Goal: Task Accomplishment & Management: Manage account settings

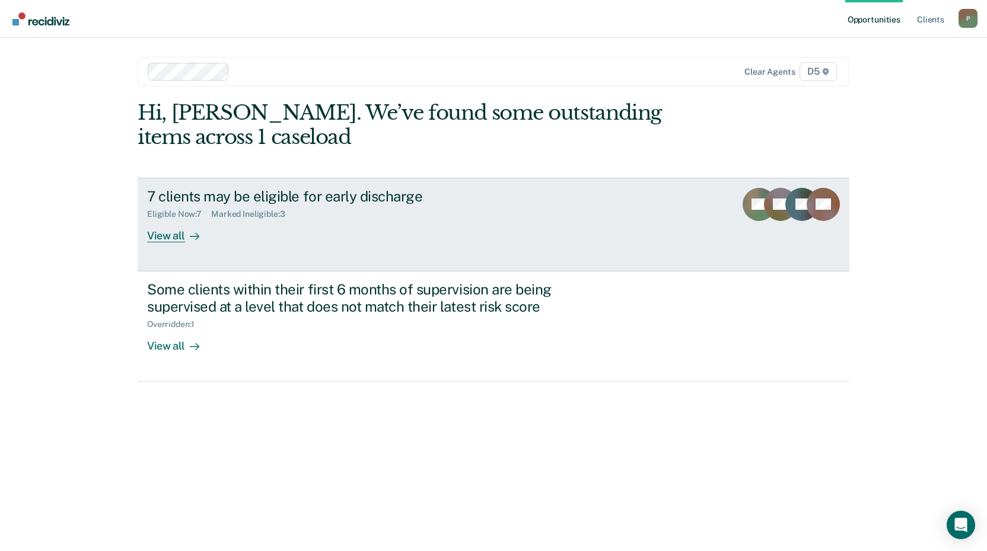
click at [170, 236] on div "View all" at bounding box center [180, 230] width 66 height 23
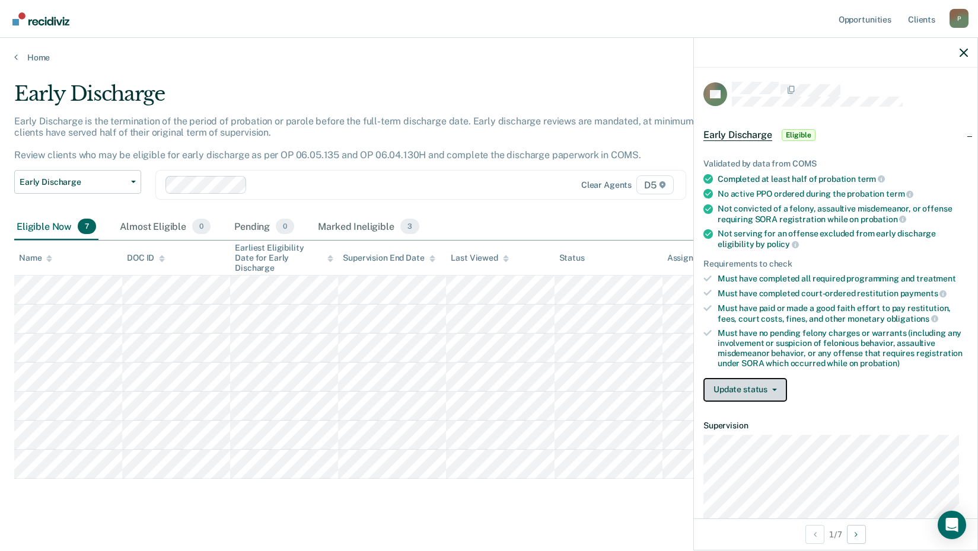
click at [771, 391] on button "Update status" at bounding box center [745, 390] width 84 height 24
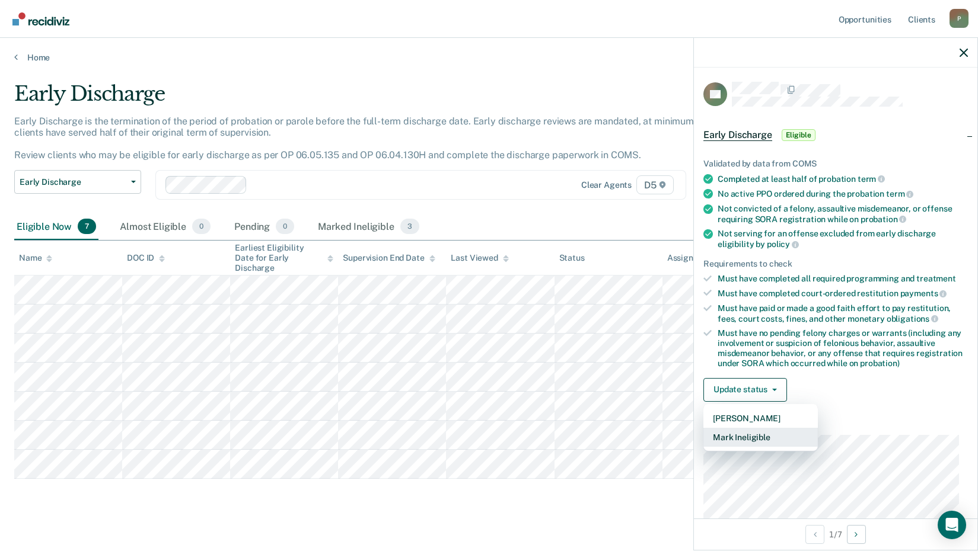
click at [748, 436] on button "Mark Ineligible" at bounding box center [760, 437] width 114 height 19
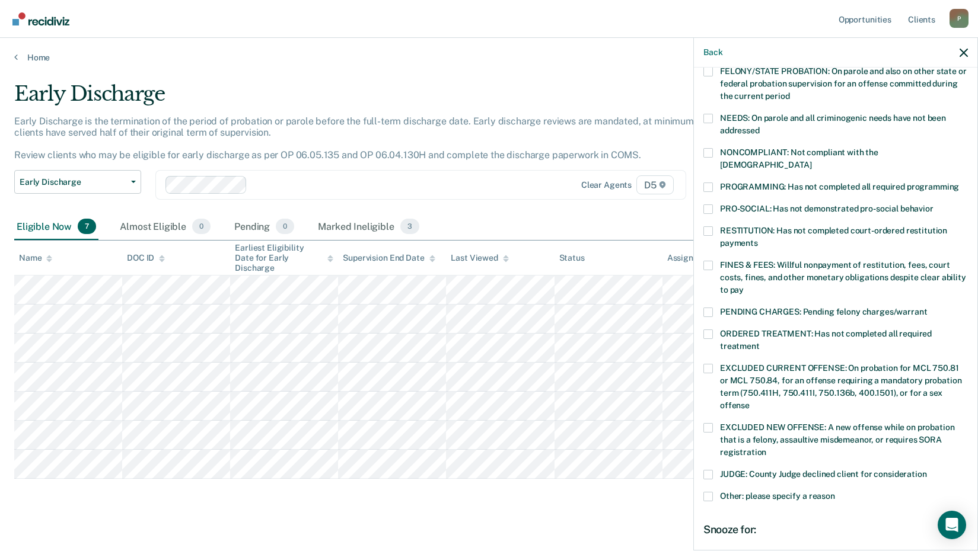
scroll to position [178, 0]
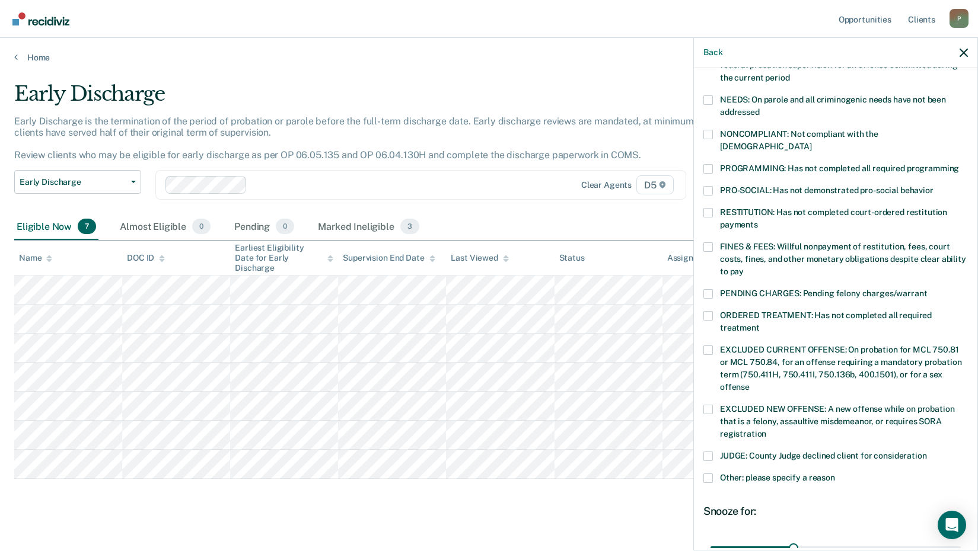
click at [705, 474] on span at bounding box center [707, 478] width 9 height 9
click at [835, 474] on input "Other: please specify a reason" at bounding box center [835, 474] width 0 height 0
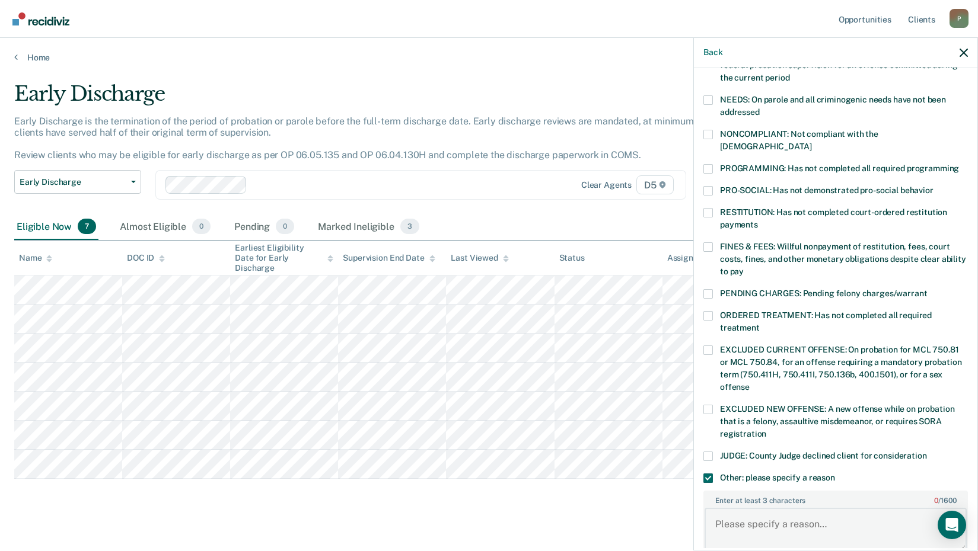
click at [818, 511] on textarea "Enter at least 3 characters 0 / 1600" at bounding box center [835, 530] width 262 height 44
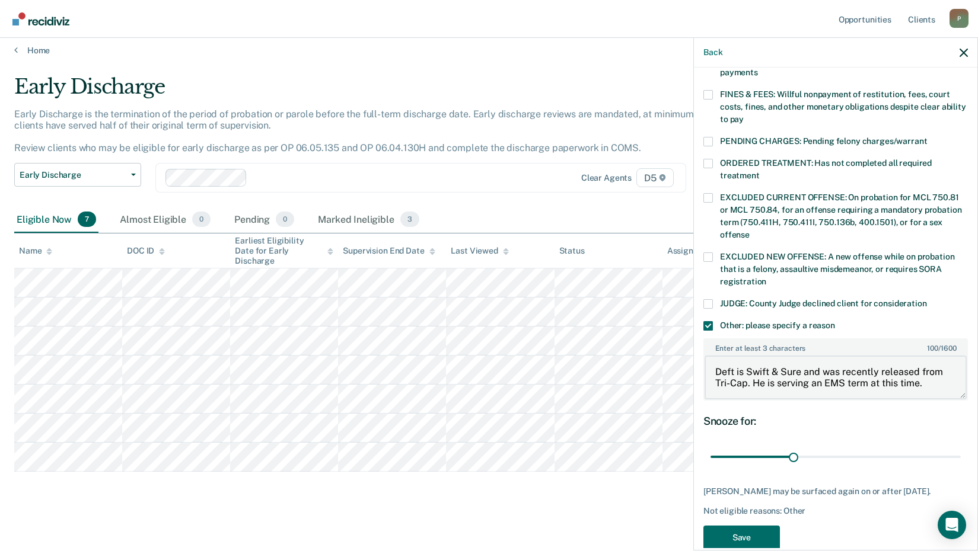
scroll to position [340, 0]
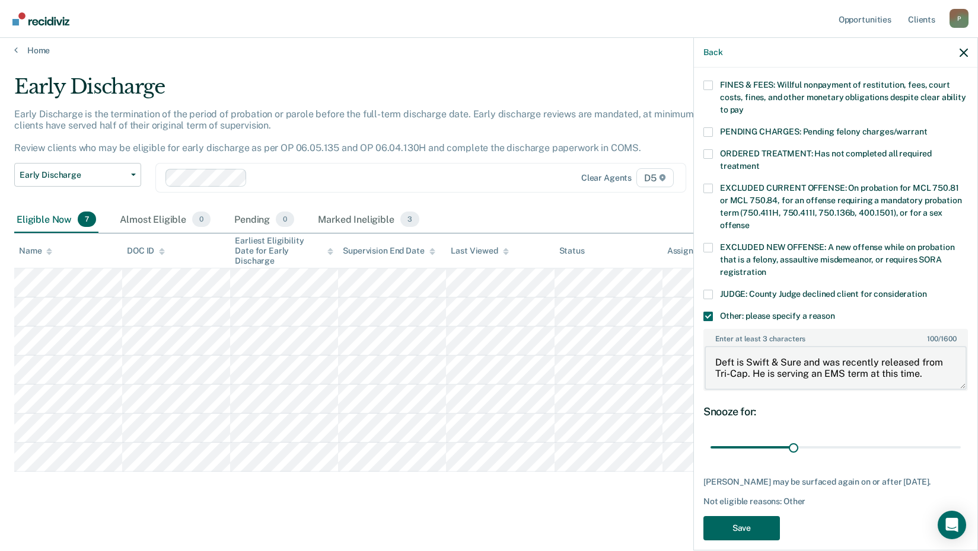
type textarea "Deft is Swift & Sure and was recently released from Tri-Cap. He is serving an E…"
click at [739, 516] on button "Save" at bounding box center [741, 528] width 76 height 24
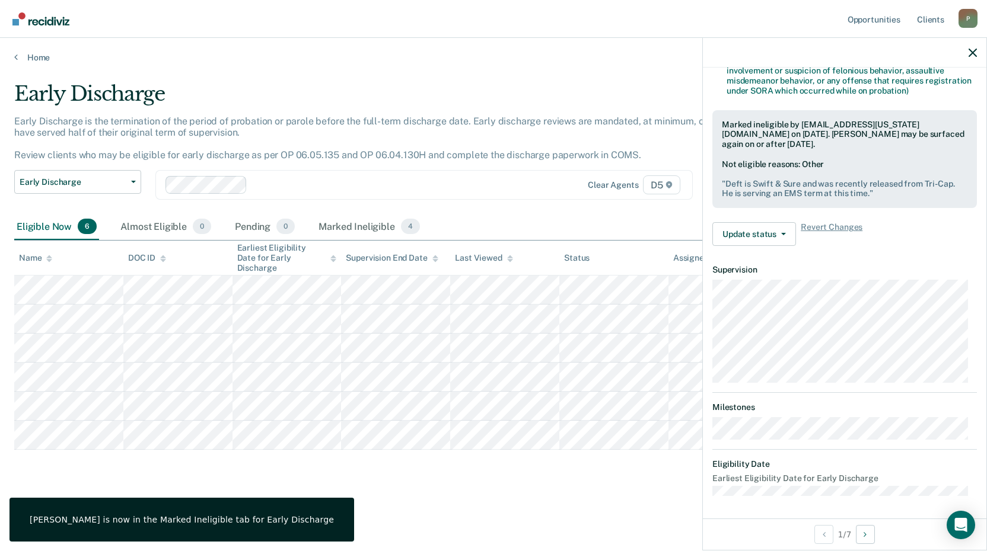
scroll to position [155, 0]
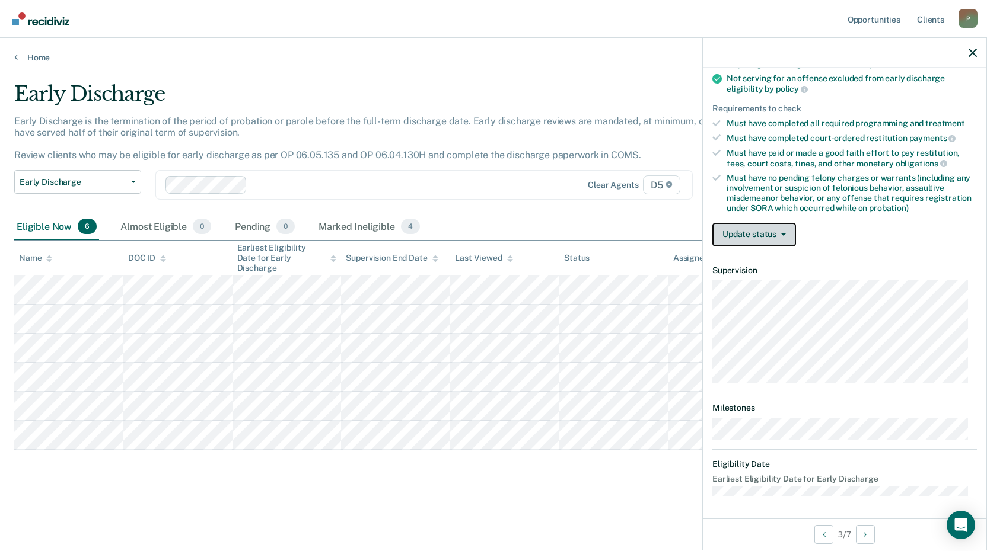
click at [757, 240] on button "Update status" at bounding box center [754, 235] width 84 height 24
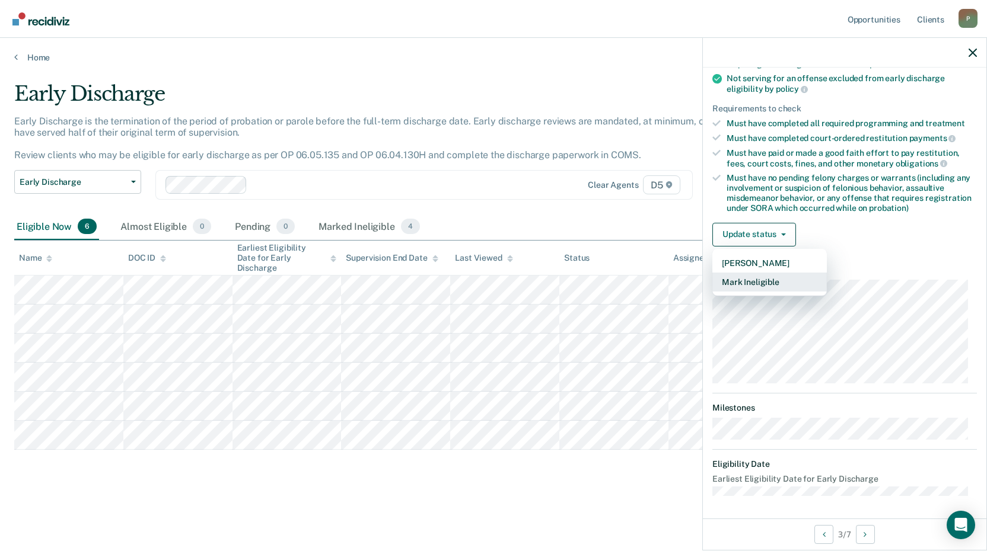
click at [763, 279] on button "Mark Ineligible" at bounding box center [769, 282] width 114 height 19
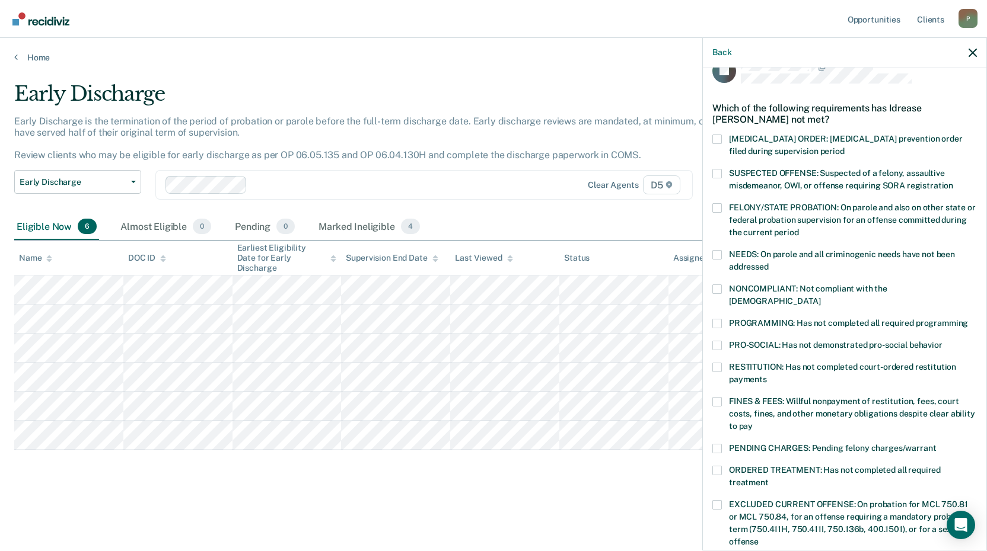
scroll to position [0, 0]
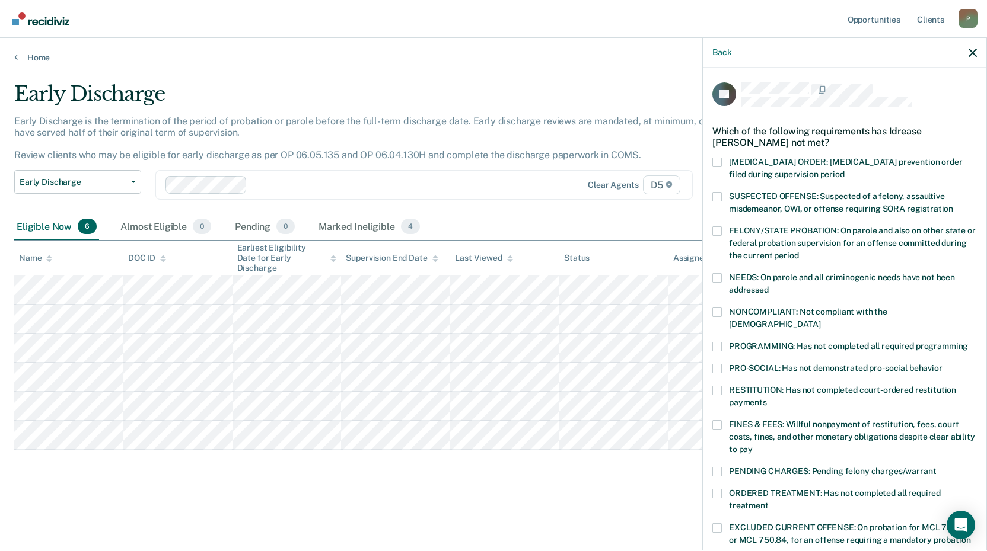
click at [714, 308] on span at bounding box center [716, 312] width 9 height 9
click at [820, 320] on input "NONCOMPLIANT: Not compliant with the [DEMOGRAPHIC_DATA]" at bounding box center [820, 320] width 0 height 0
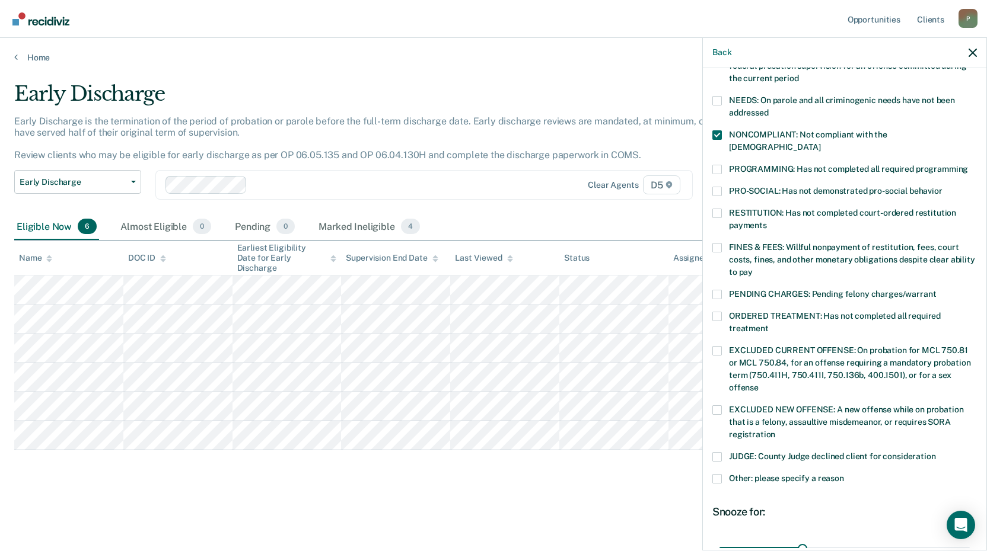
scroll to position [178, 0]
click at [717, 474] on span at bounding box center [716, 478] width 9 height 9
click at [844, 474] on input "Other: please specify a reason" at bounding box center [844, 474] width 0 height 0
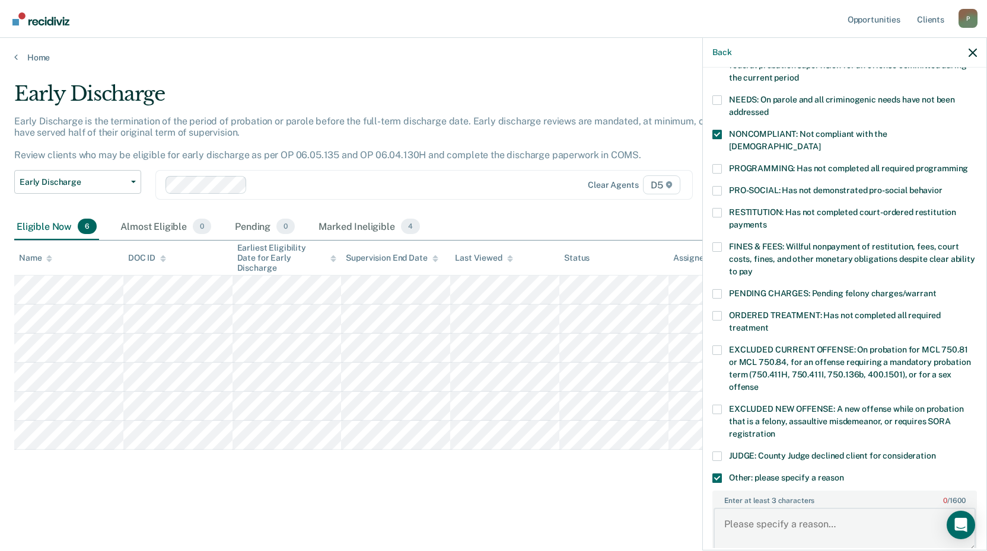
click at [788, 508] on textarea "Enter at least 3 characters 0 / 1600" at bounding box center [844, 530] width 262 height 44
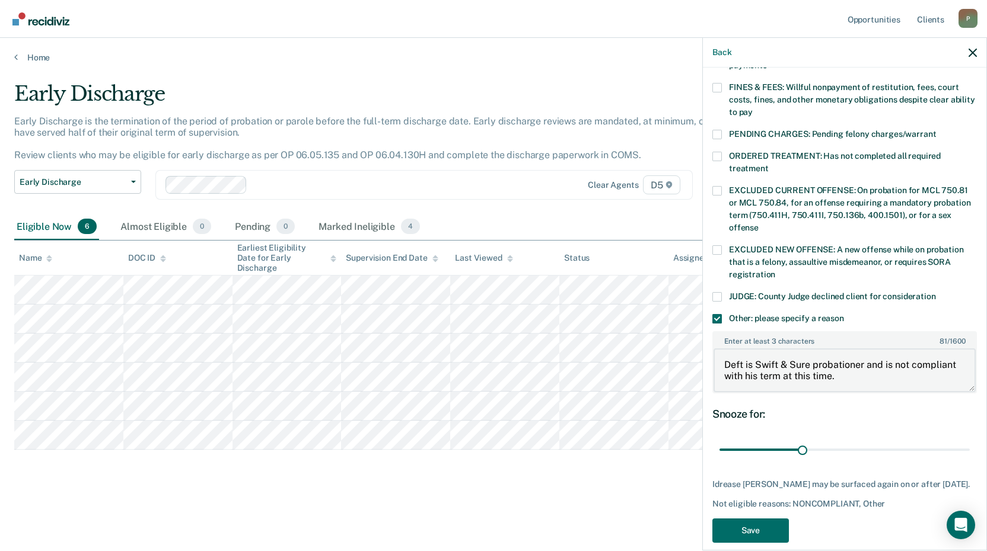
scroll to position [340, 0]
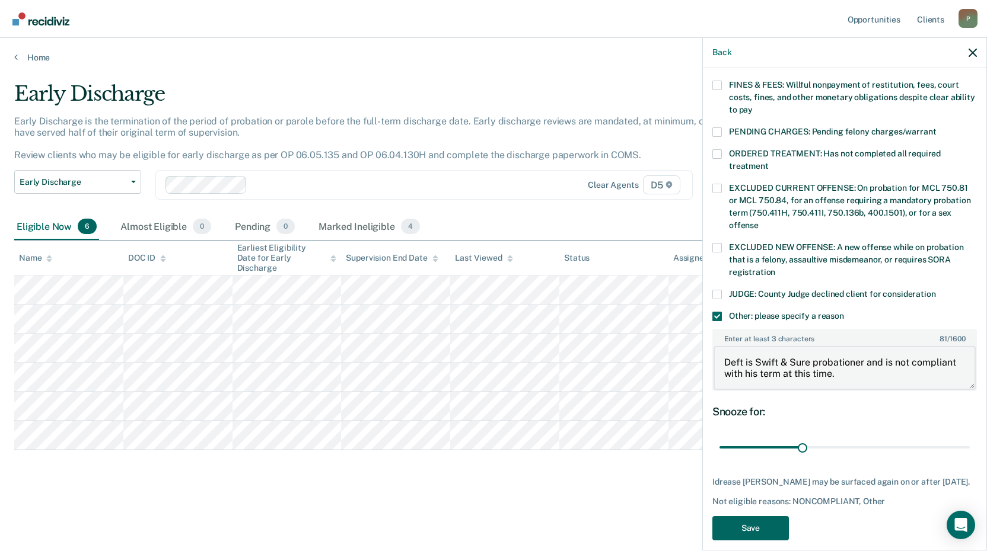
type textarea "Deft is Swift & Sure probationer and is not compliant with his term at this tim…"
drag, startPoint x: 749, startPoint y: 509, endPoint x: 739, endPoint y: 506, distance: 10.5
click at [749, 516] on button "Save" at bounding box center [750, 528] width 76 height 24
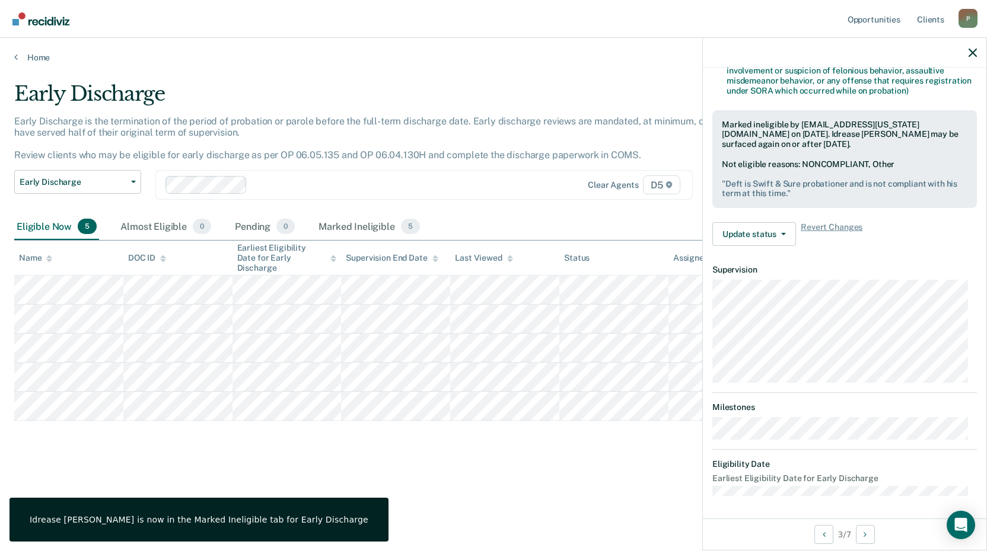
scroll to position [168, 0]
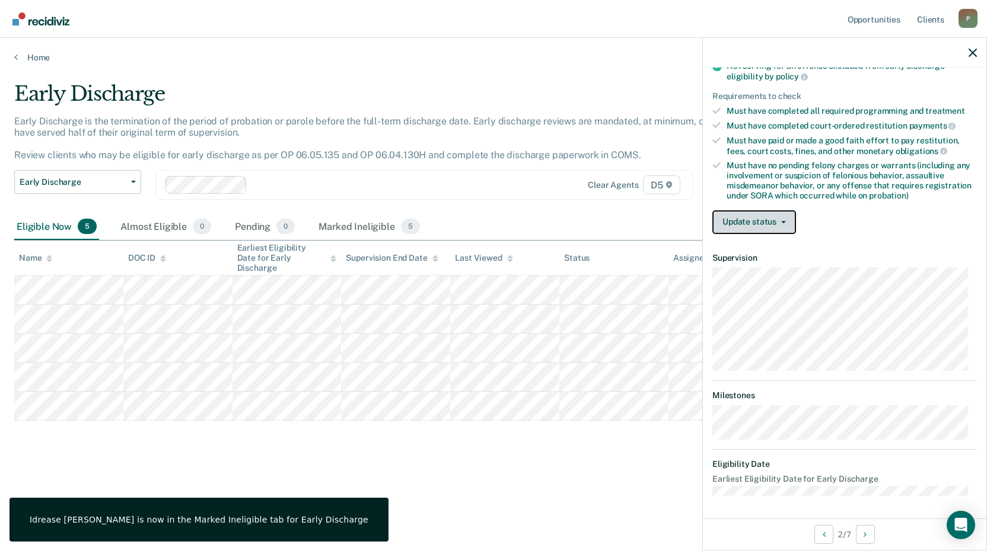
click at [736, 225] on button "Update status" at bounding box center [754, 222] width 84 height 24
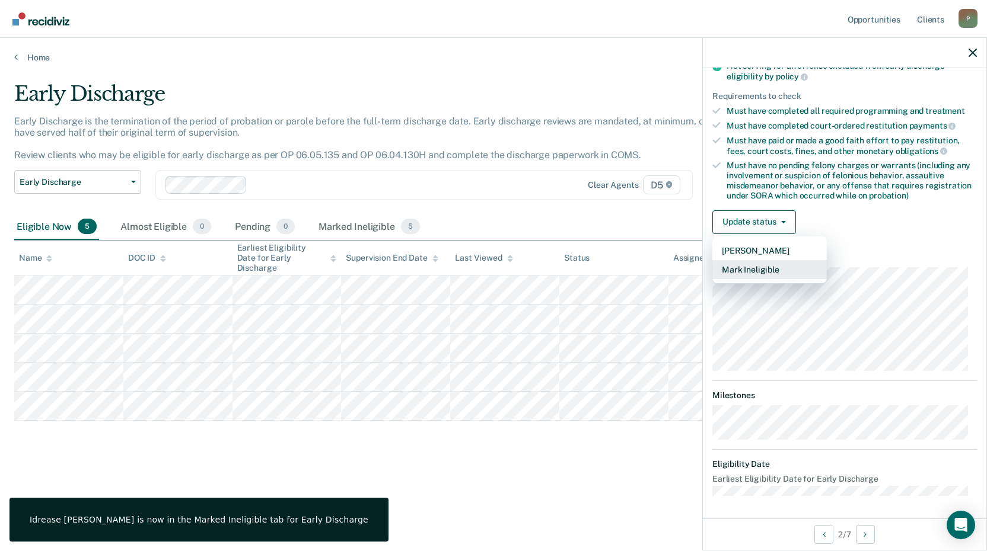
click at [740, 267] on button "Mark Ineligible" at bounding box center [769, 269] width 114 height 19
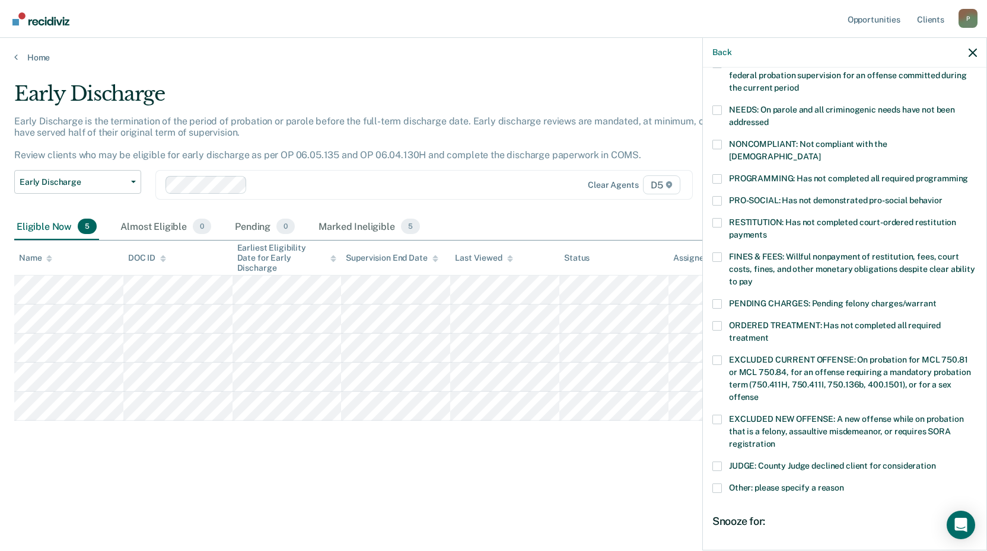
click at [721, 484] on span at bounding box center [716, 488] width 9 height 9
click at [844, 484] on input "Other: please specify a reason" at bounding box center [844, 484] width 0 height 0
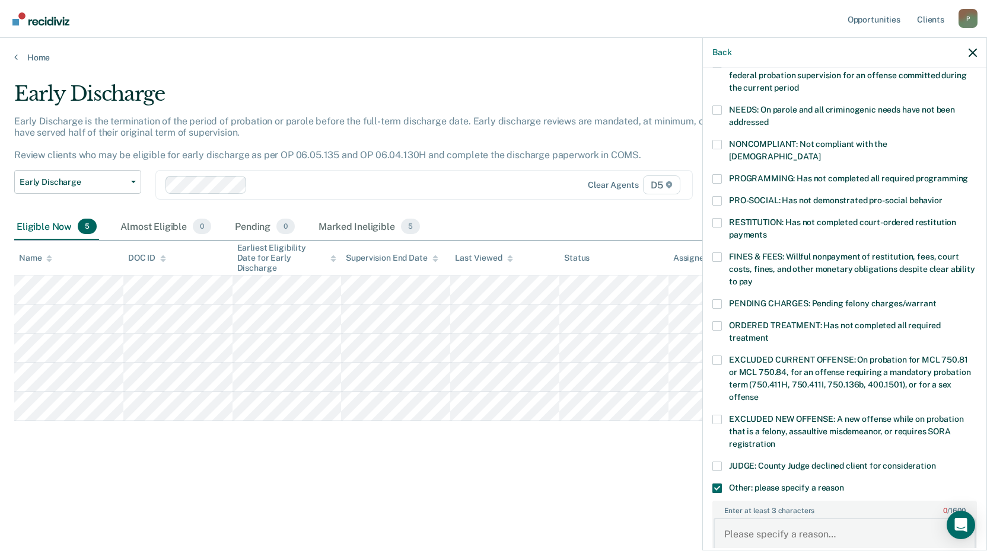
click at [809, 520] on textarea "Enter at least 3 characters 0 / 1600" at bounding box center [844, 540] width 262 height 44
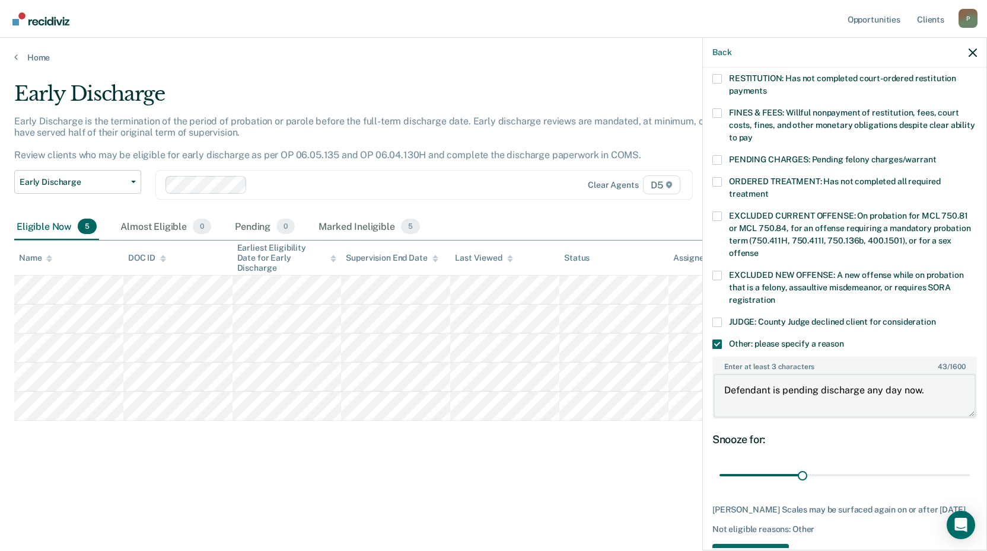
scroll to position [346, 0]
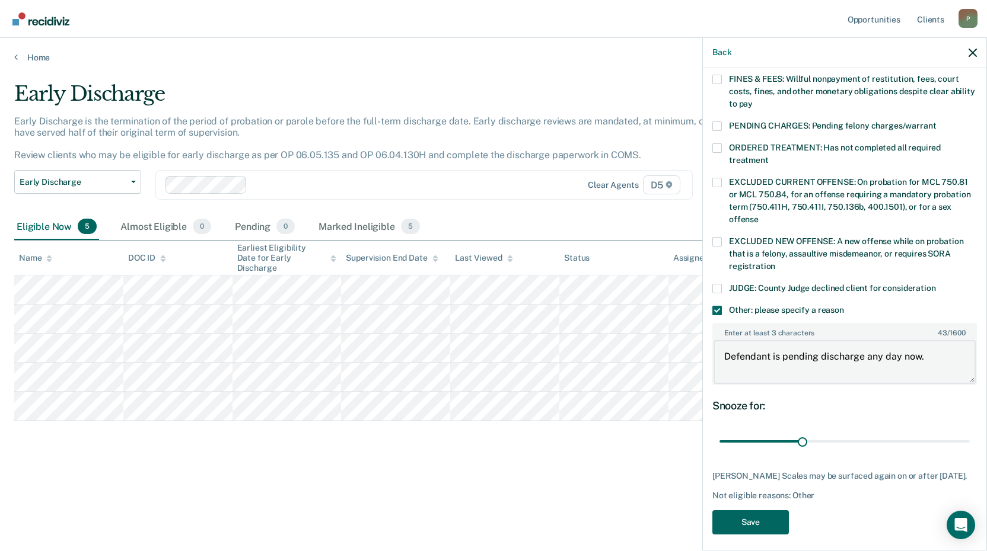
type textarea "Defendant is pending discharge any day now."
click at [755, 516] on button "Save" at bounding box center [750, 523] width 76 height 24
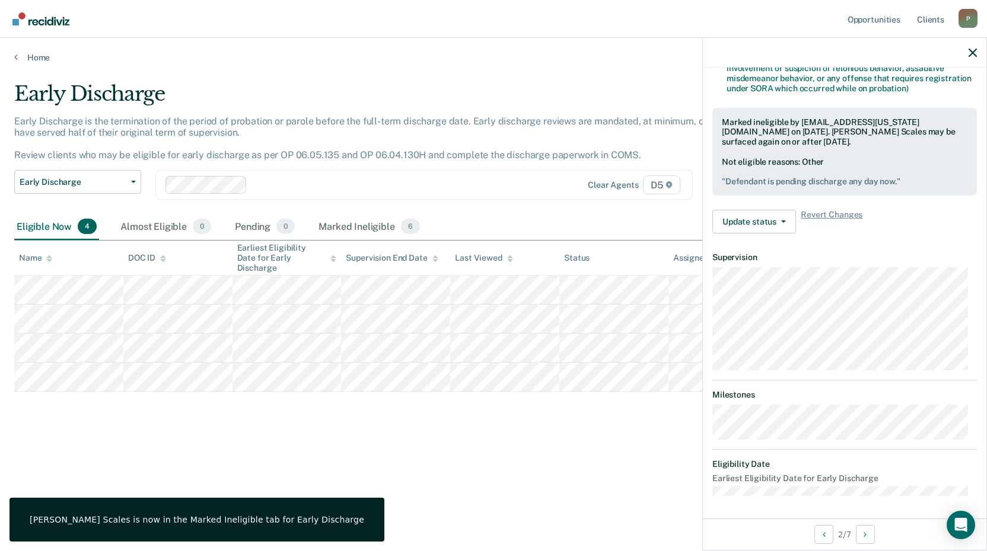
scroll to position [155, 0]
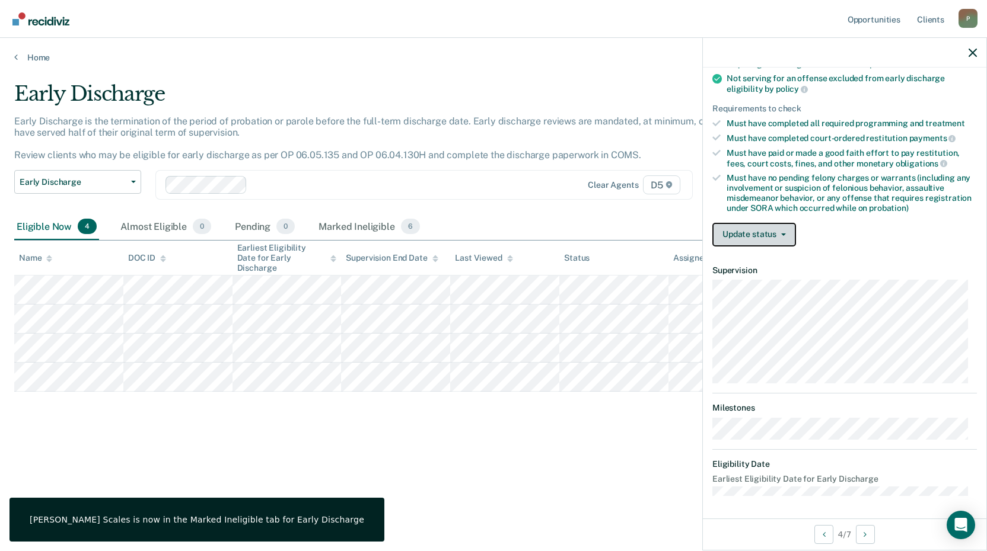
drag, startPoint x: 744, startPoint y: 231, endPoint x: 747, endPoint y: 246, distance: 15.7
click at [744, 231] on button "Update status" at bounding box center [754, 235] width 84 height 24
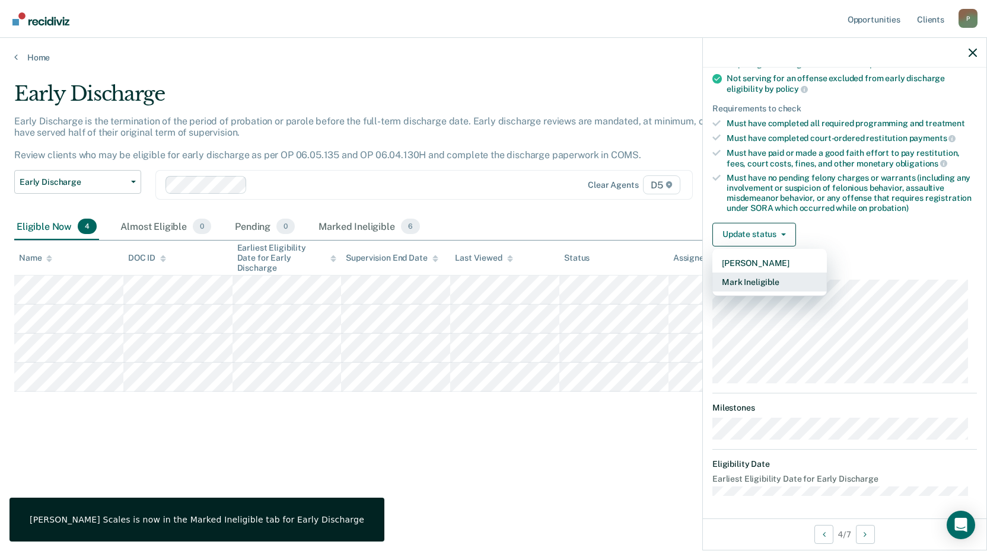
click at [744, 277] on button "Mark Ineligible" at bounding box center [769, 282] width 114 height 19
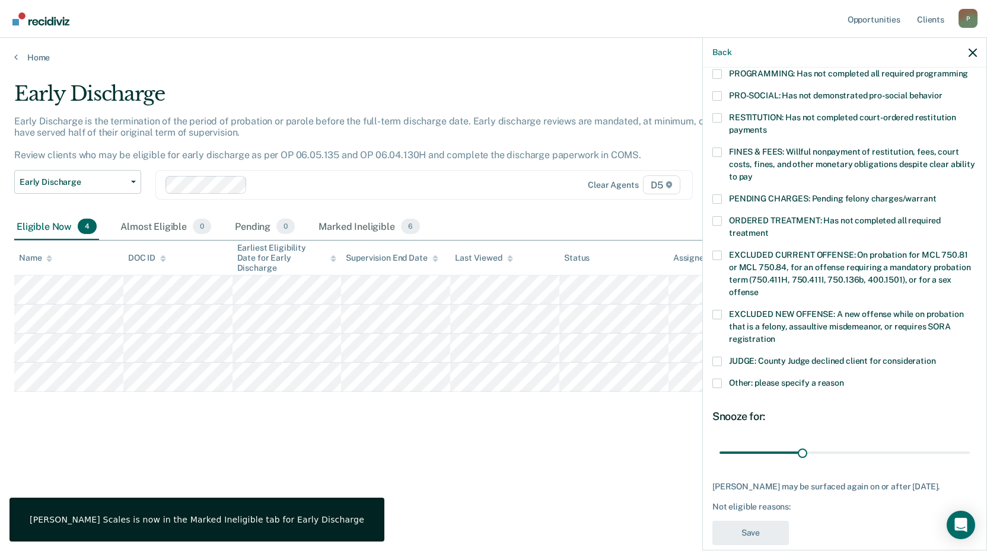
scroll to position [274, 0]
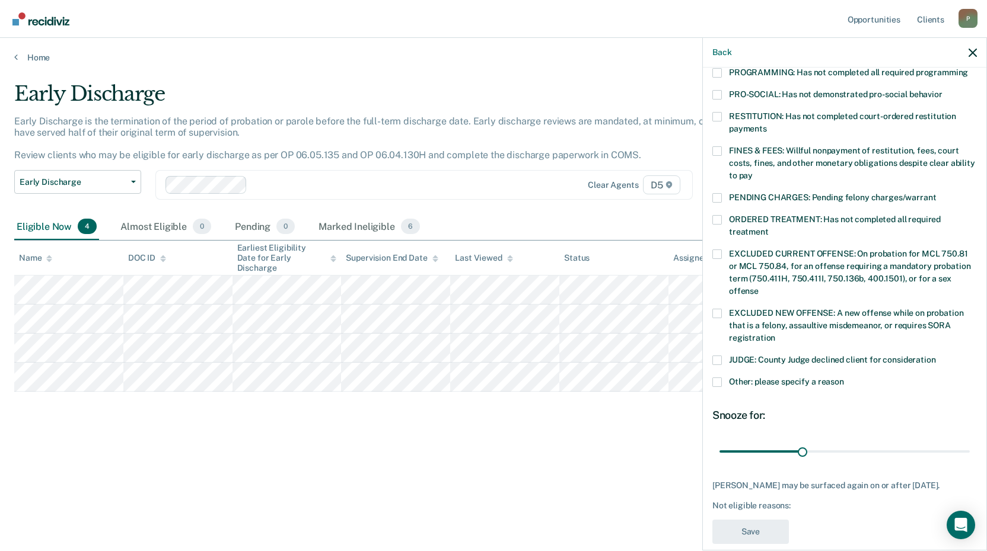
click at [719, 378] on span at bounding box center [716, 382] width 9 height 9
click at [844, 378] on input "Other: please specify a reason" at bounding box center [844, 378] width 0 height 0
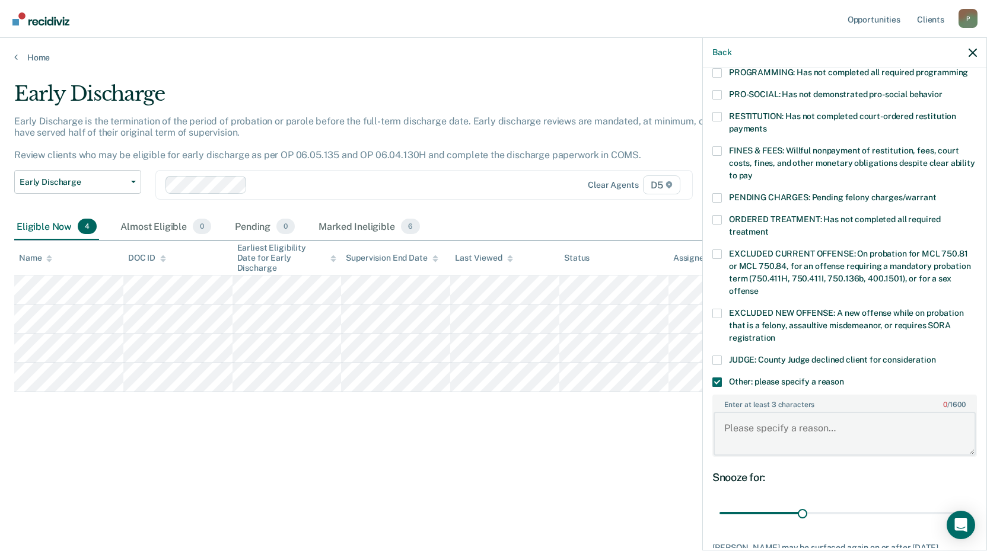
click at [792, 427] on textarea "Enter at least 3 characters 0 / 1600" at bounding box center [844, 434] width 262 height 44
type textarea "S"
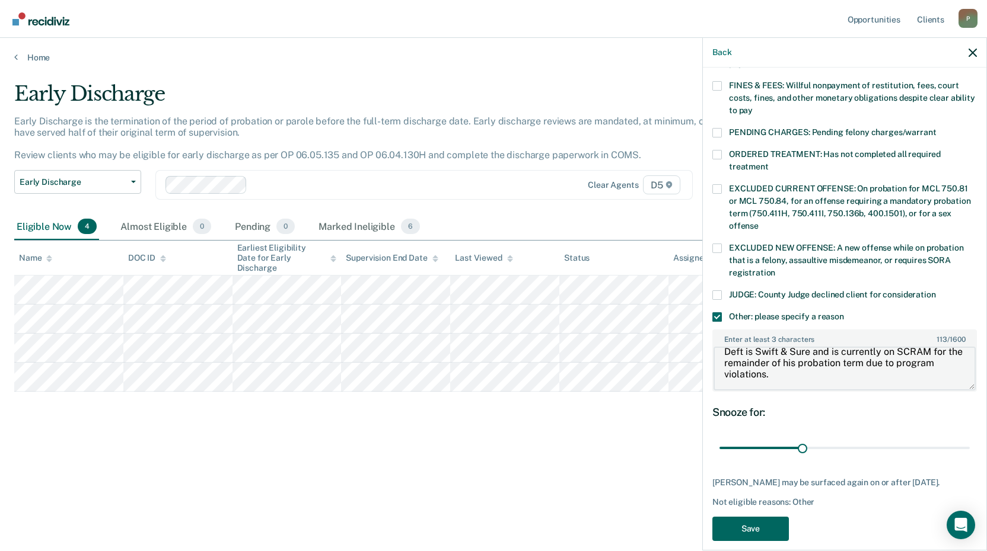
scroll to position [340, 0]
type textarea "Deft is Swift & Sure and is currently on SCRAM for the remainder of his probati…"
click at [755, 516] on button "Save" at bounding box center [750, 528] width 76 height 24
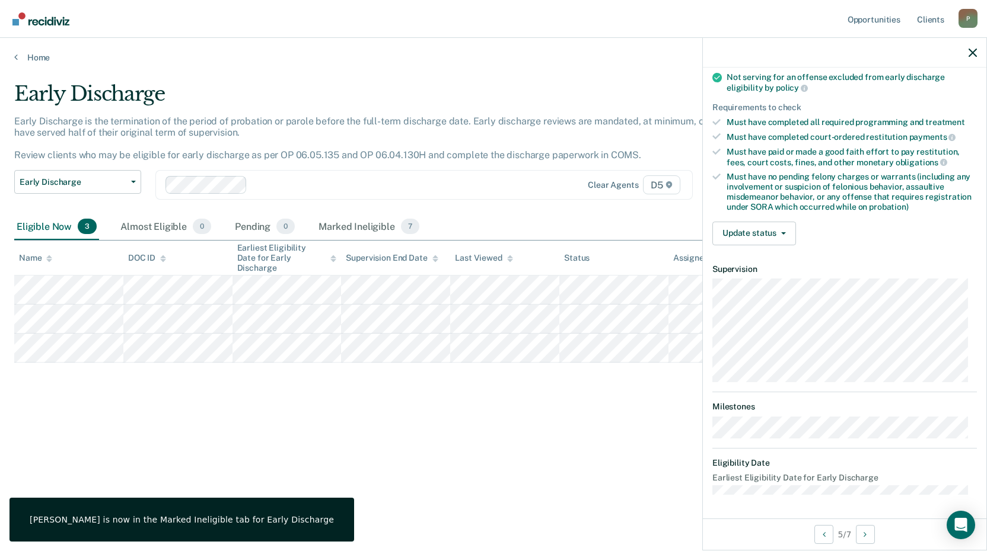
scroll to position [155, 0]
click at [723, 234] on button "Update status" at bounding box center [754, 235] width 84 height 24
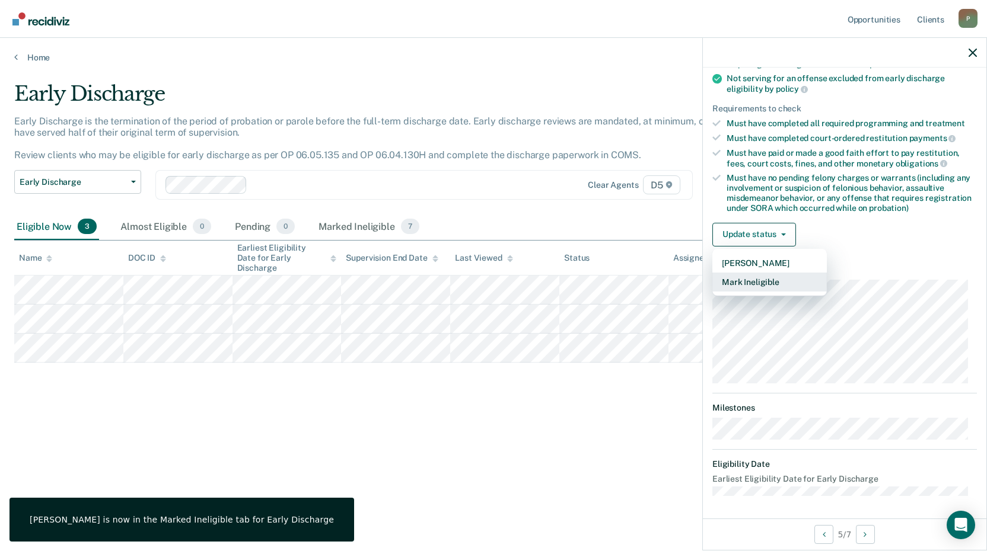
click at [742, 280] on button "Mark Ineligible" at bounding box center [769, 282] width 114 height 19
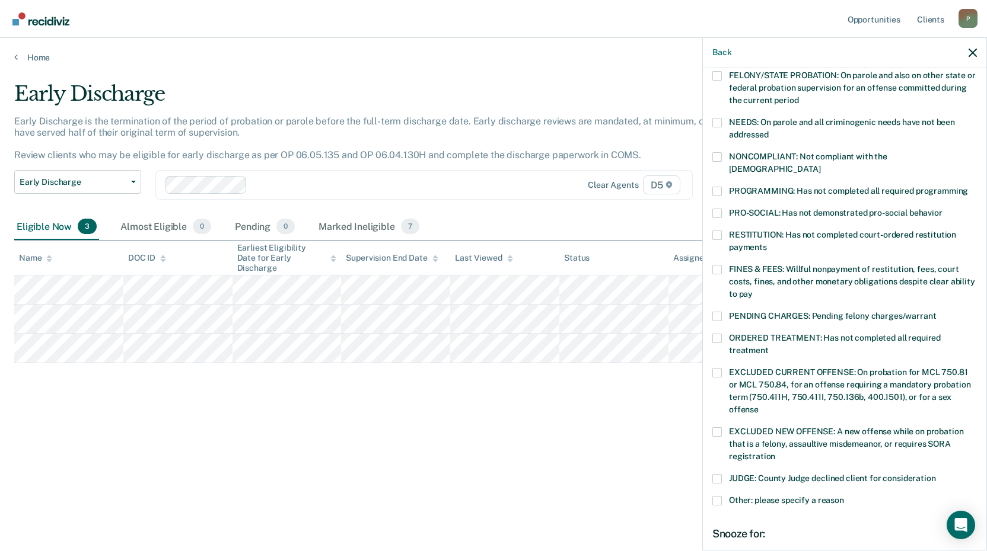
click at [719, 154] on span at bounding box center [716, 156] width 9 height 9
click at [820, 165] on input "NONCOMPLIANT: Not compliant with the [DEMOGRAPHIC_DATA]" at bounding box center [820, 165] width 0 height 0
click at [716, 312] on span at bounding box center [716, 316] width 9 height 9
click at [936, 312] on input "PENDING CHARGES: Pending felony charges/warrant" at bounding box center [936, 312] width 0 height 0
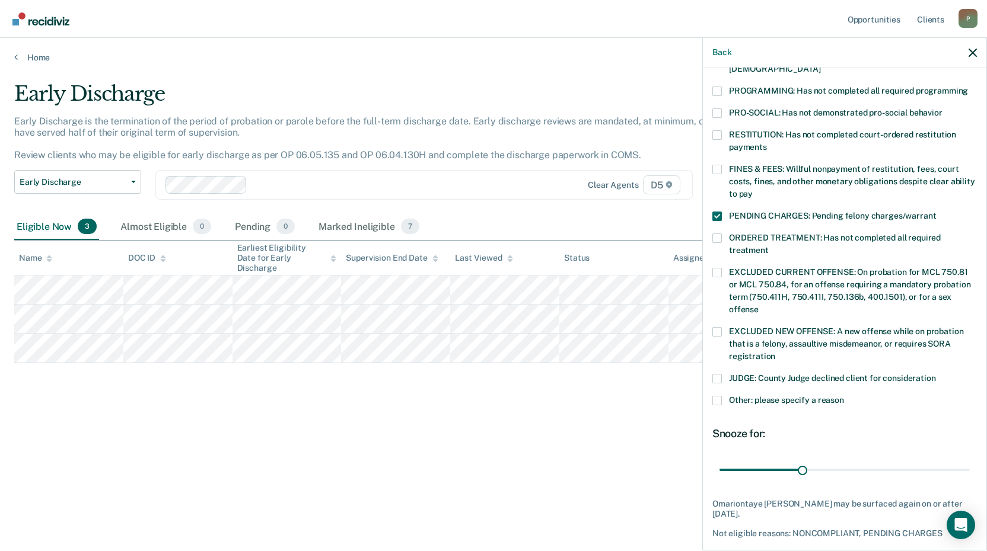
scroll to position [274, 0]
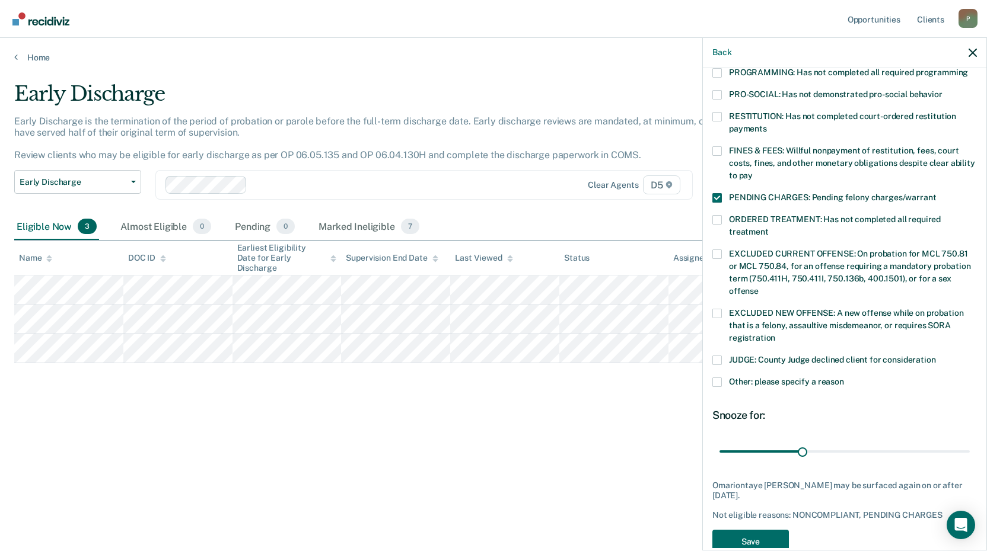
click at [715, 378] on span at bounding box center [716, 382] width 9 height 9
click at [844, 378] on input "Other: please specify a reason" at bounding box center [844, 378] width 0 height 0
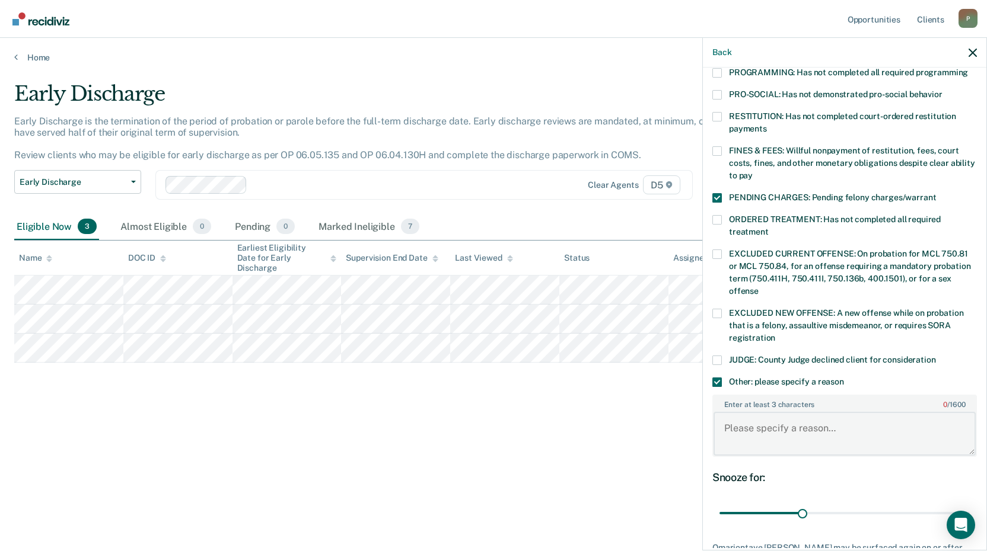
click at [762, 420] on textarea "Enter at least 3 characters 0 / 1600" at bounding box center [844, 434] width 262 height 44
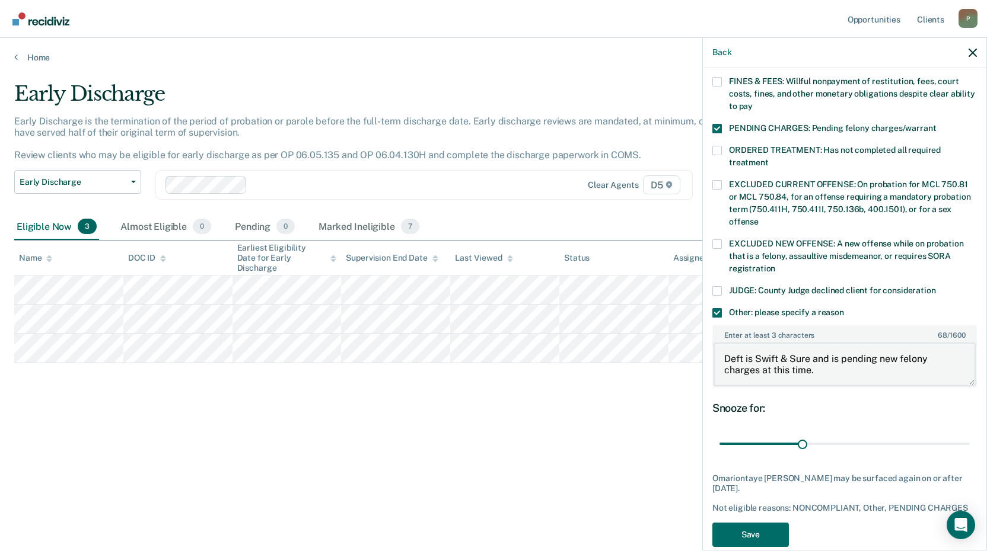
scroll to position [350, 0]
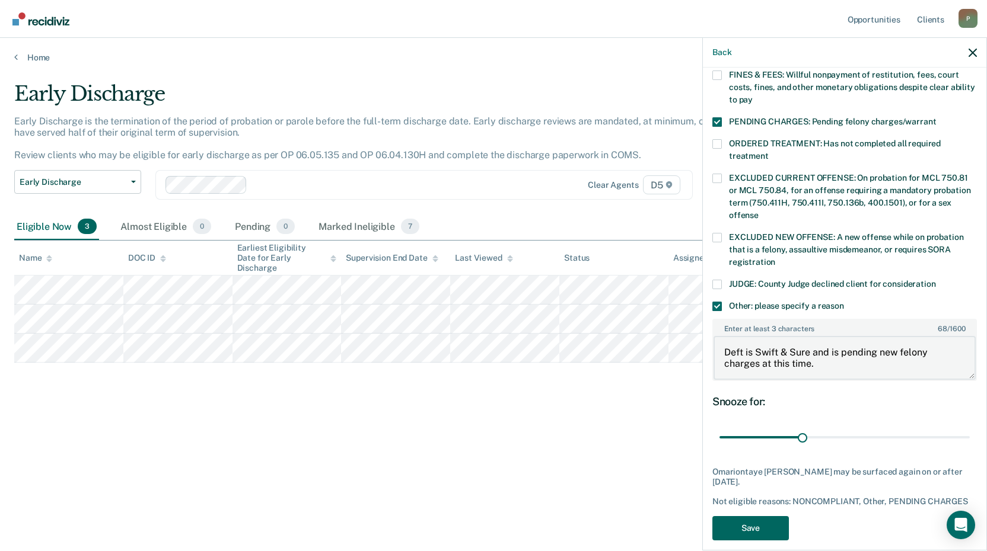
type textarea "Deft is Swift & Sure and is pending new felony charges at this time."
click at [743, 516] on button "Save" at bounding box center [750, 528] width 76 height 24
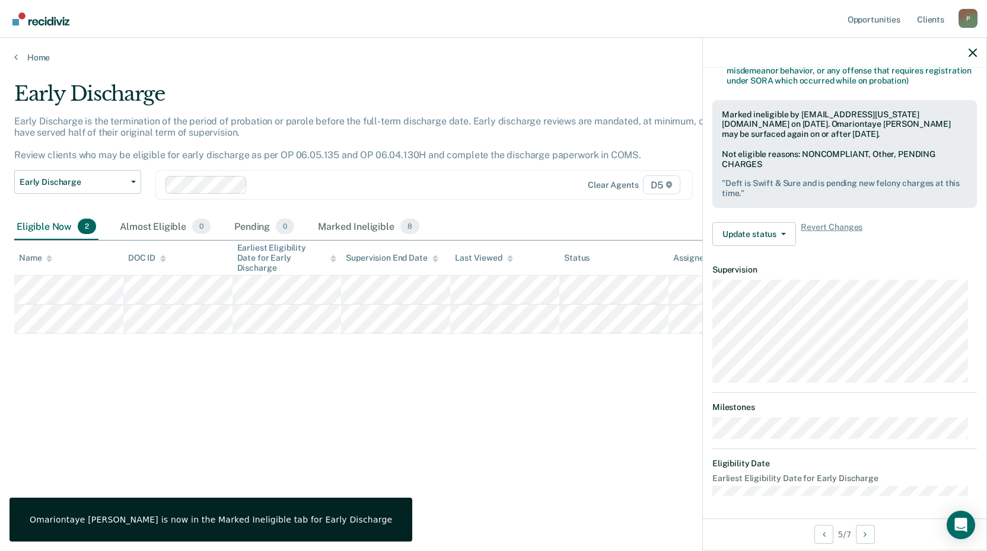
scroll to position [155, 0]
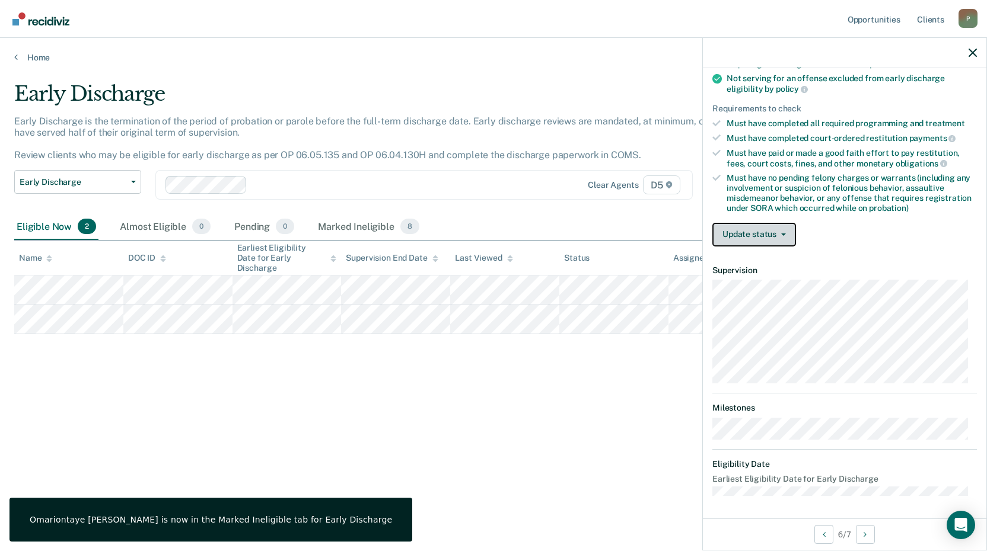
click at [749, 231] on button "Update status" at bounding box center [754, 235] width 84 height 24
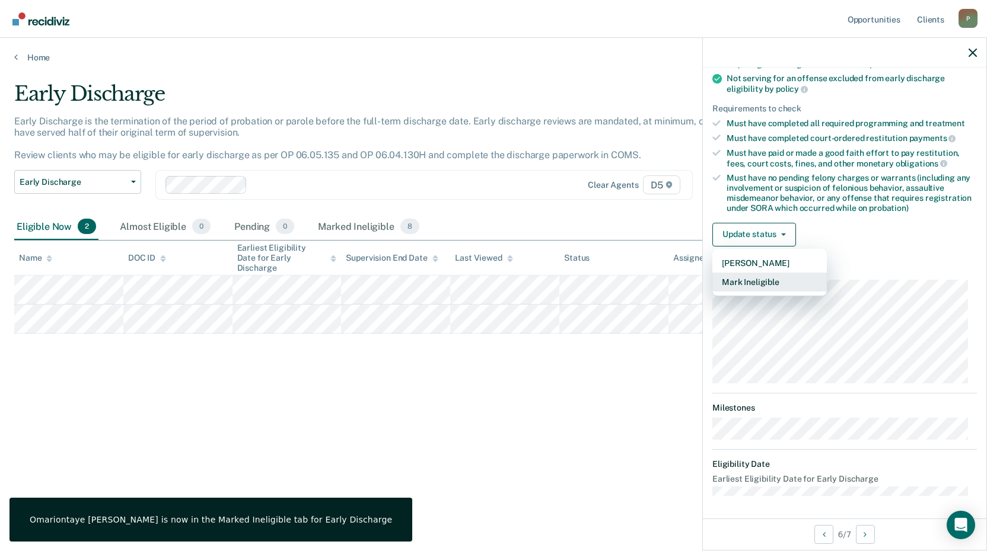
click at [757, 279] on button "Mark Ineligible" at bounding box center [769, 282] width 114 height 19
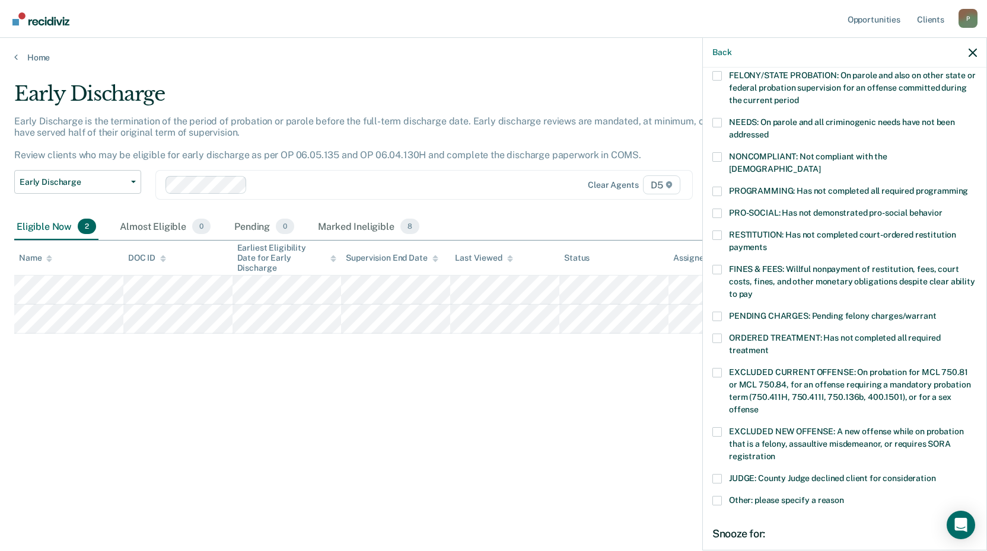
click at [716, 496] on span at bounding box center [716, 500] width 9 height 9
click at [844, 496] on input "Other: please specify a reason" at bounding box center [844, 496] width 0 height 0
click at [793, 531] on textarea "Enter at least 3 characters 0 / 1600" at bounding box center [844, 553] width 262 height 44
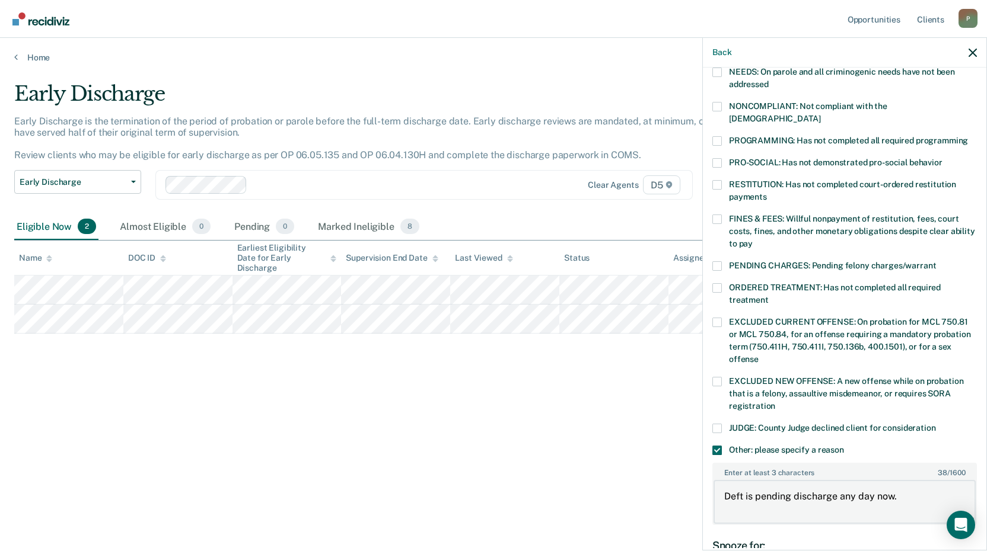
scroll to position [340, 0]
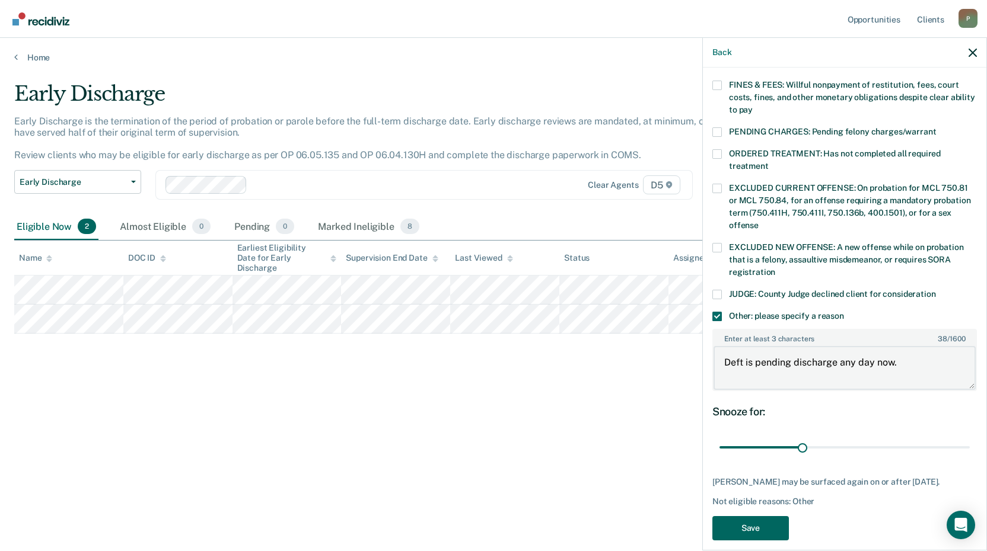
type textarea "Deft is pending discharge any day now."
click at [761, 516] on button "Save" at bounding box center [750, 528] width 76 height 24
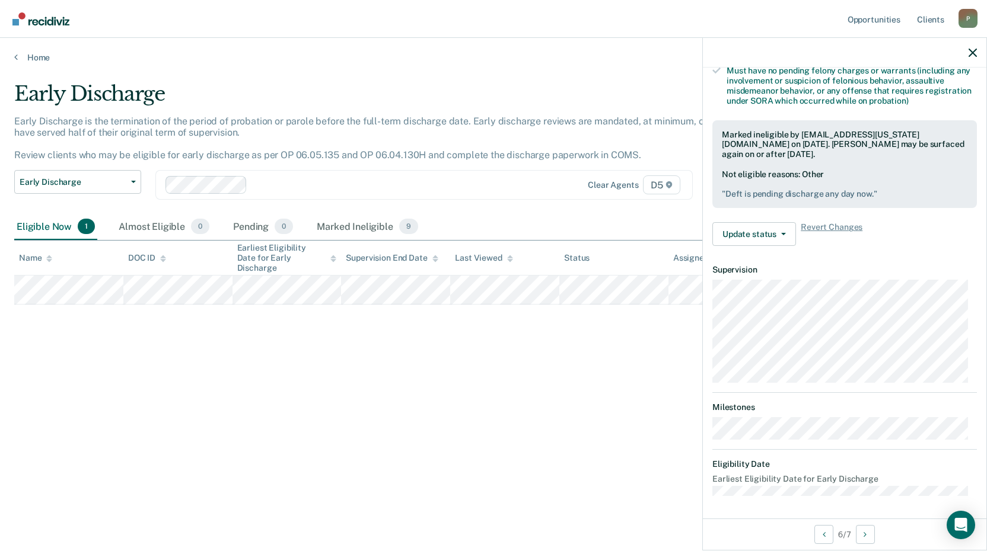
scroll to position [208, 0]
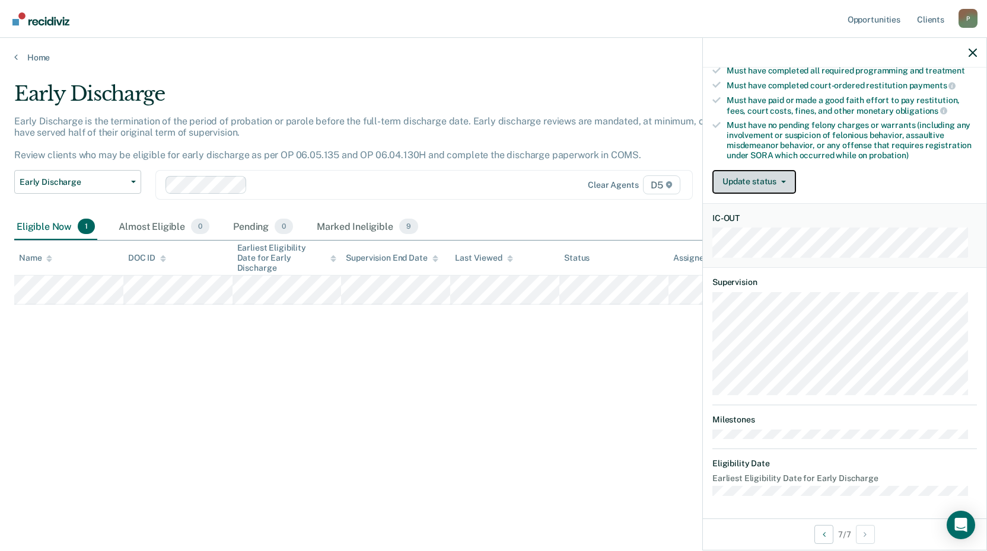
click at [741, 176] on button "Update status" at bounding box center [754, 182] width 84 height 24
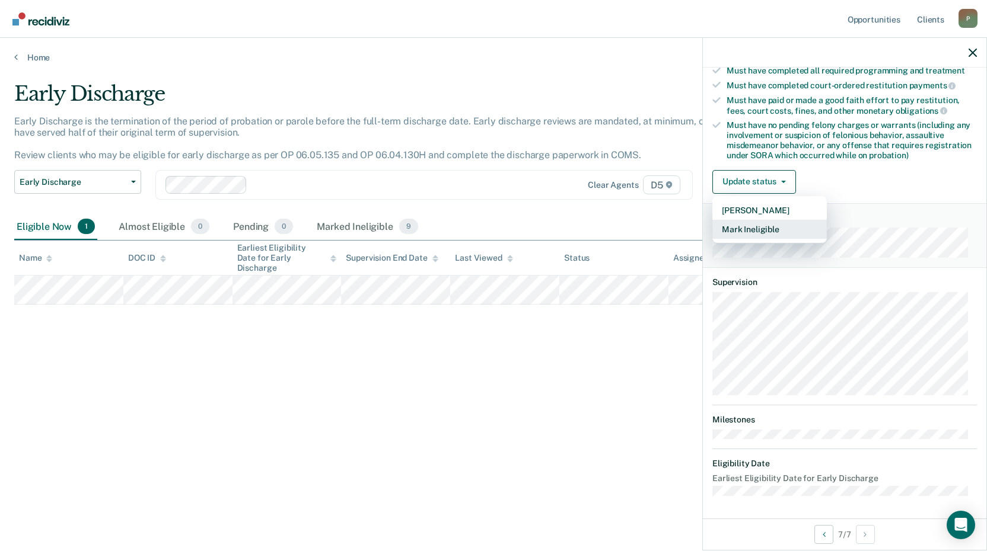
click at [768, 221] on button "Mark Ineligible" at bounding box center [769, 229] width 114 height 19
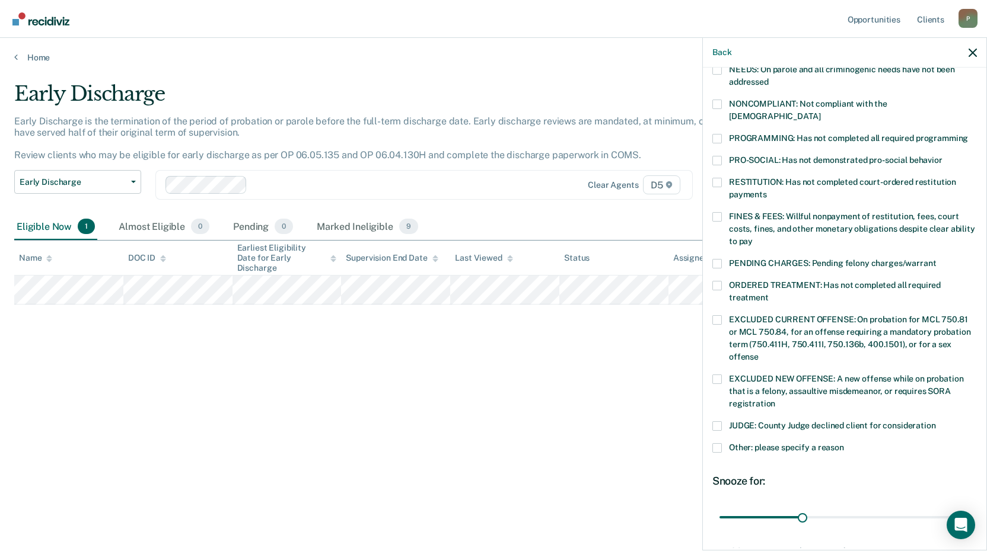
click at [720, 444] on span at bounding box center [716, 448] width 9 height 9
click at [844, 444] on input "Other: please specify a reason" at bounding box center [844, 444] width 0 height 0
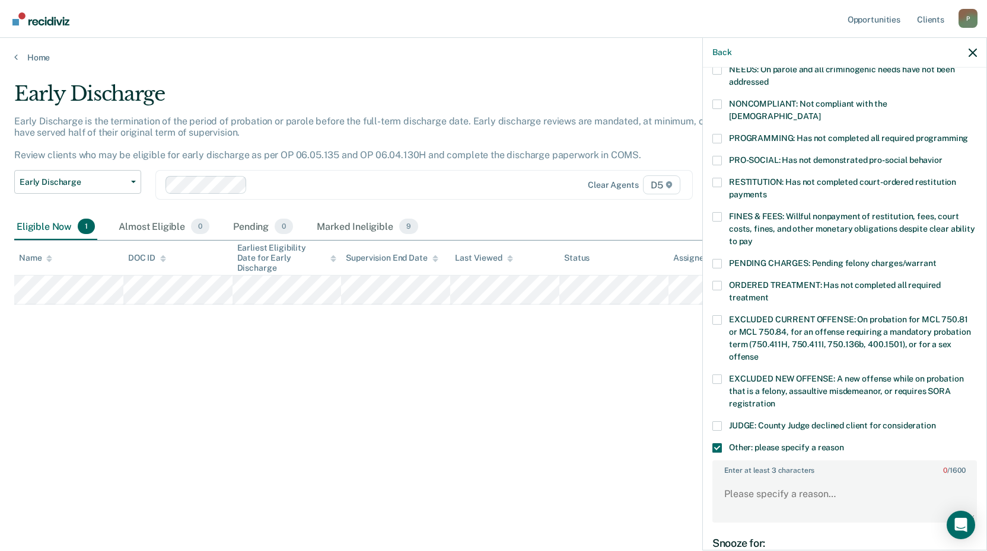
click at [764, 462] on label "Enter at least 3 characters 0 / 1600" at bounding box center [844, 468] width 262 height 13
click at [764, 478] on textarea "Enter at least 3 characters 0 / 1600" at bounding box center [844, 500] width 262 height 44
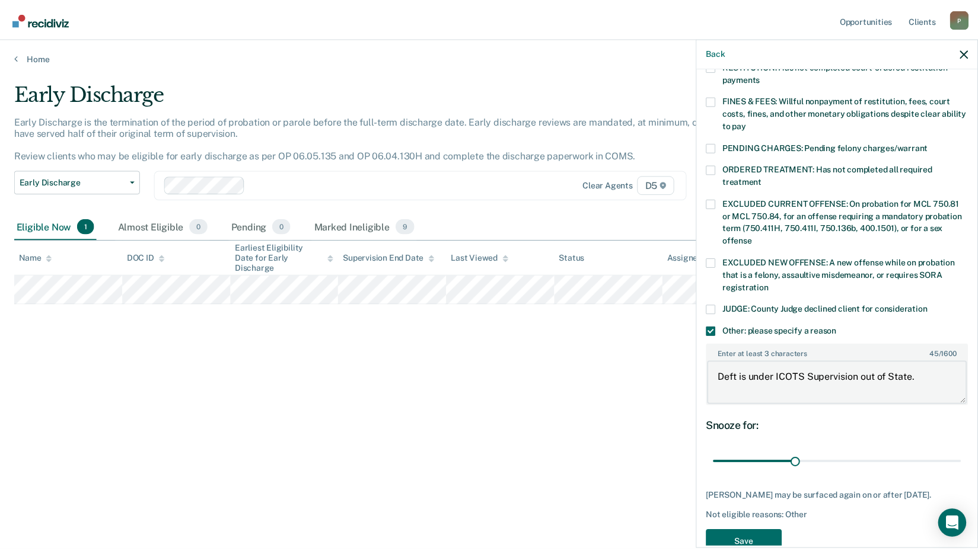
scroll to position [350, 0]
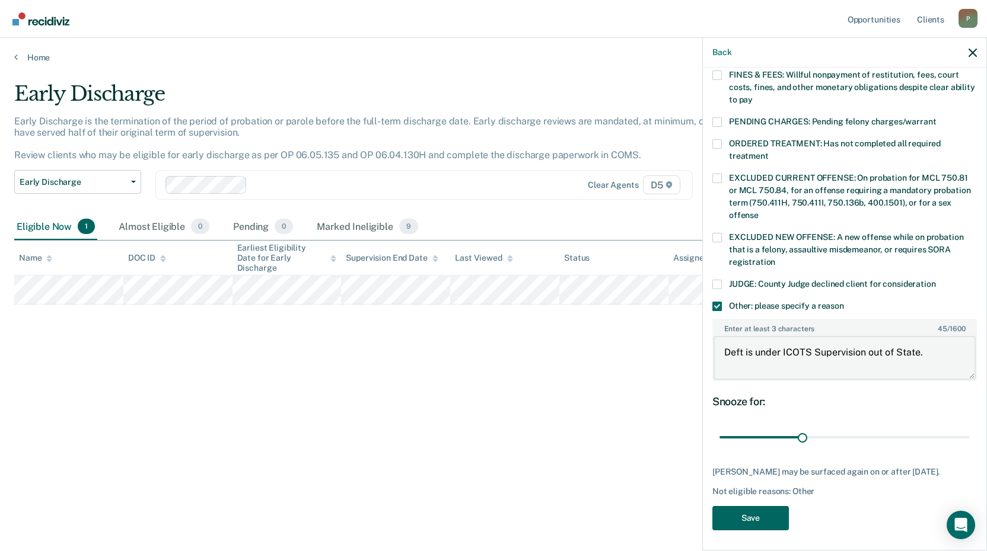
type textarea "Deft is under ICOTS Supervision out of State."
click at [766, 512] on button "Save" at bounding box center [750, 518] width 76 height 24
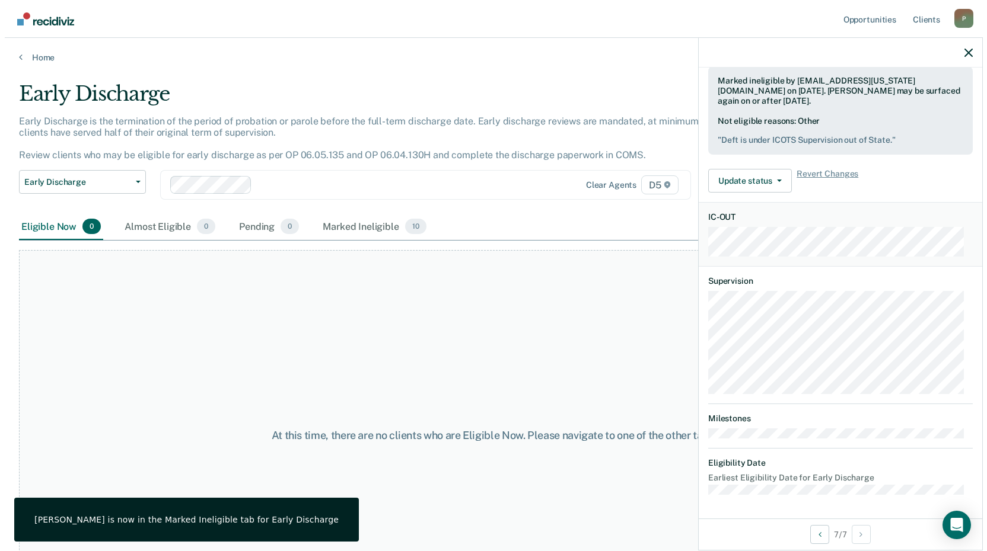
scroll to position [315, 0]
click at [28, 59] on link "Home" at bounding box center [488, 57] width 949 height 11
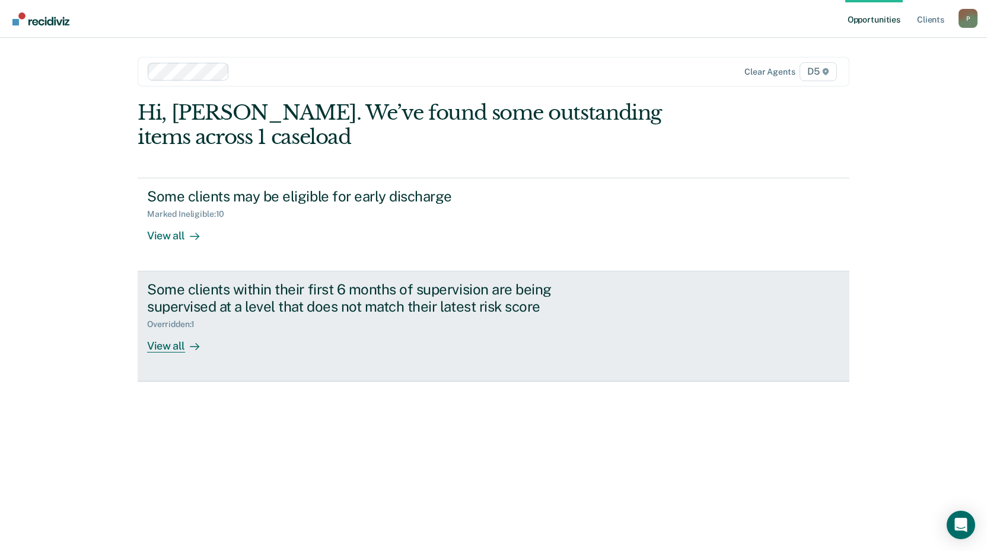
click at [169, 343] on div "View all" at bounding box center [180, 341] width 66 height 23
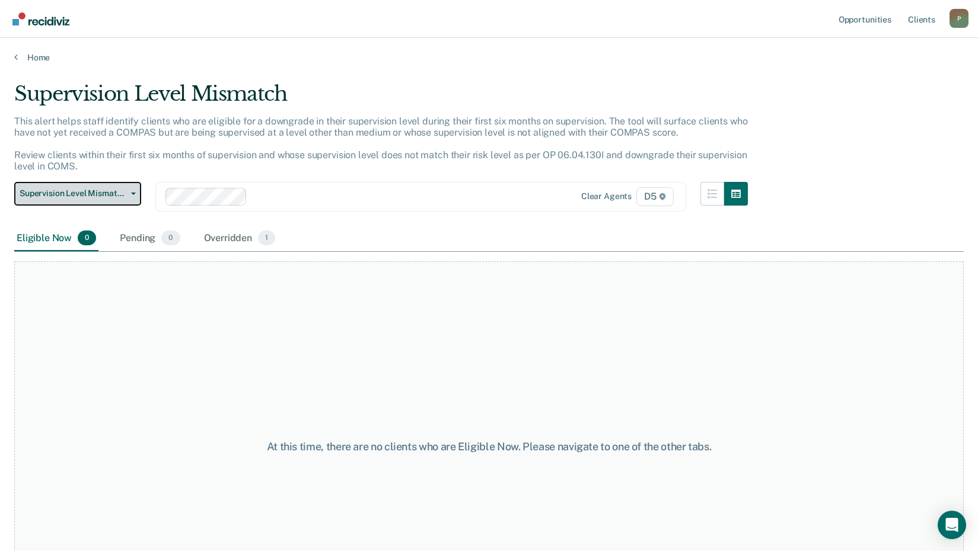
click at [113, 193] on span "Supervision Level Mismatch" at bounding box center [73, 194] width 107 height 10
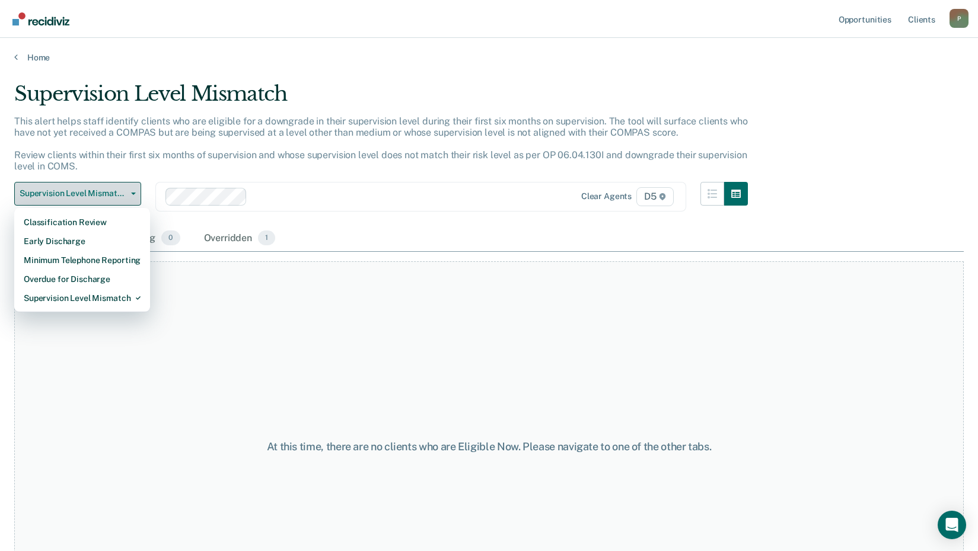
click at [113, 193] on span "Supervision Level Mismatch" at bounding box center [73, 194] width 107 height 10
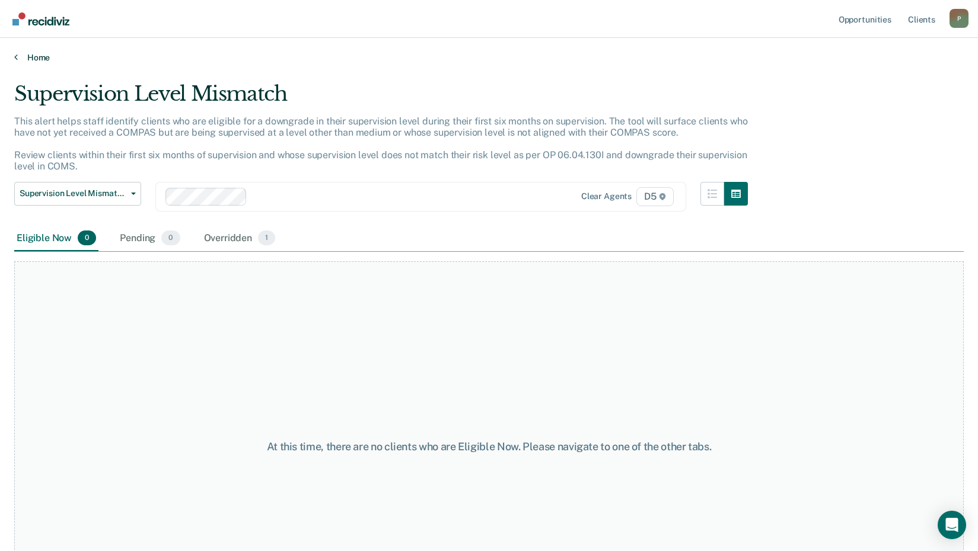
click at [38, 56] on link "Home" at bounding box center [488, 57] width 949 height 11
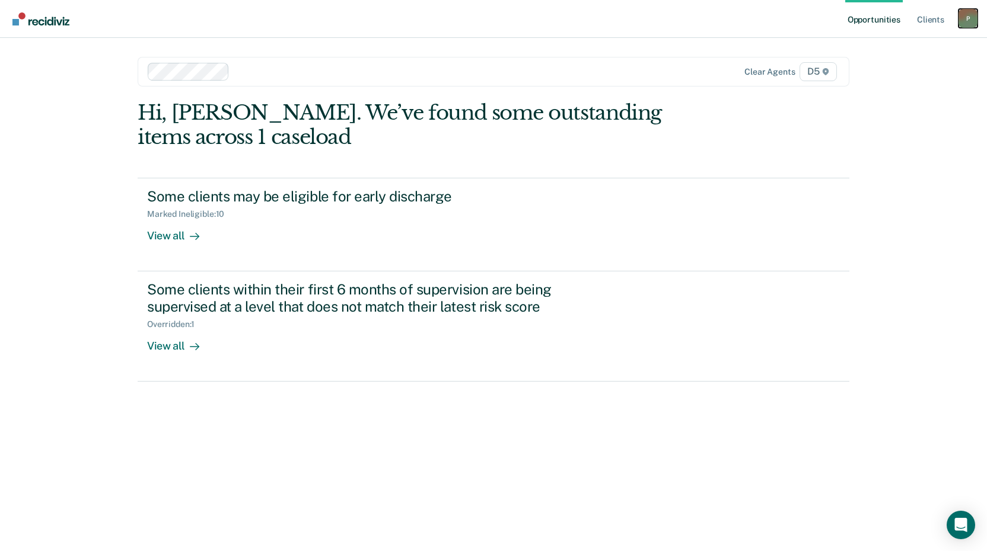
click at [969, 18] on div "P" at bounding box center [967, 18] width 19 height 19
click at [885, 79] on link "Log Out" at bounding box center [919, 78] width 95 height 10
